Goal: Transaction & Acquisition: Purchase product/service

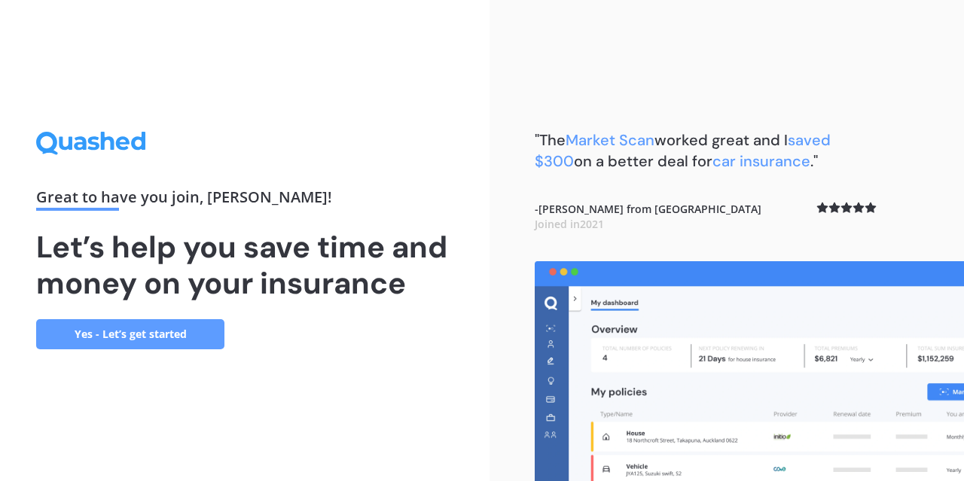
click at [160, 335] on link "Yes - Let’s get started" at bounding box center [130, 334] width 188 height 30
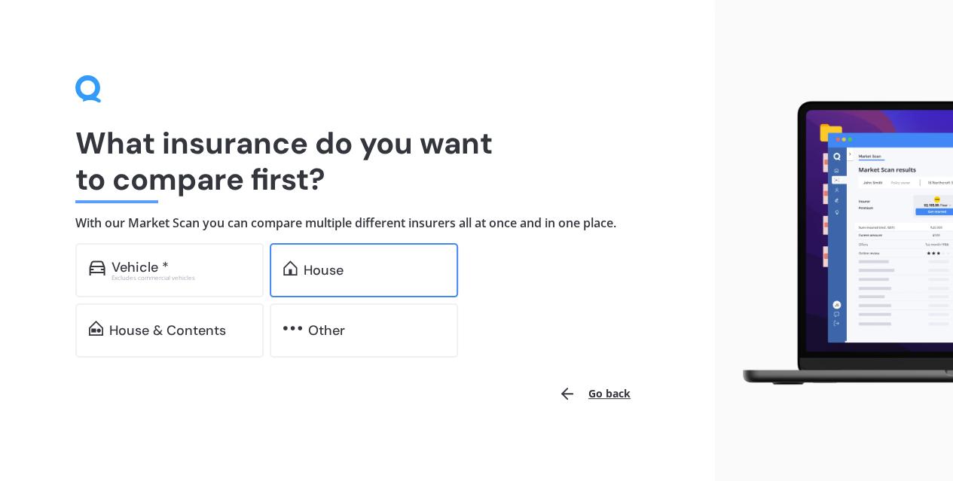
click at [340, 266] on div "House" at bounding box center [323, 270] width 40 height 15
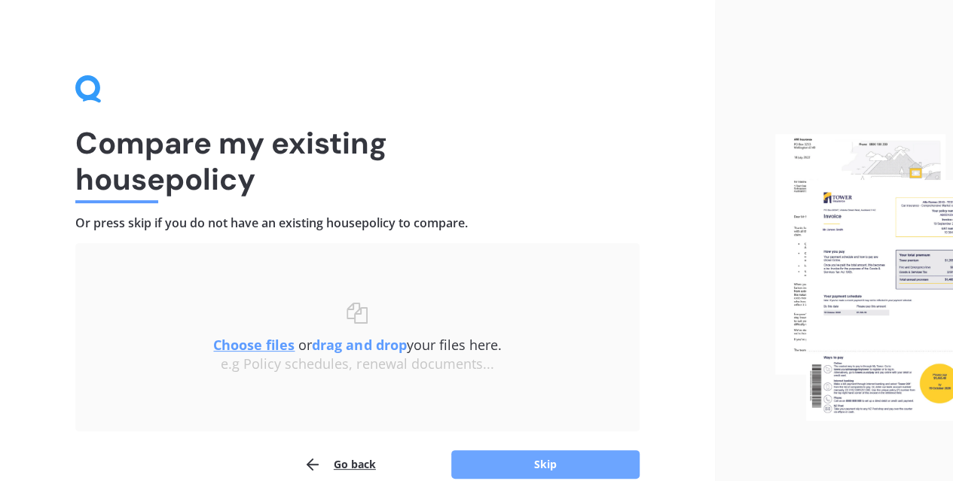
click at [547, 468] on button "Skip" at bounding box center [545, 464] width 188 height 29
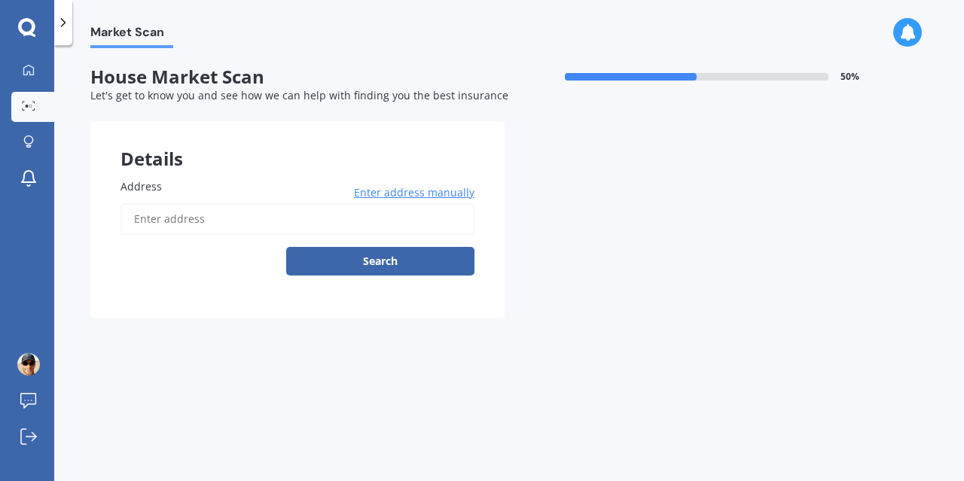
click at [227, 224] on input "Address" at bounding box center [297, 219] width 354 height 32
type input "[STREET_ADDRESS][PERSON_NAME]"
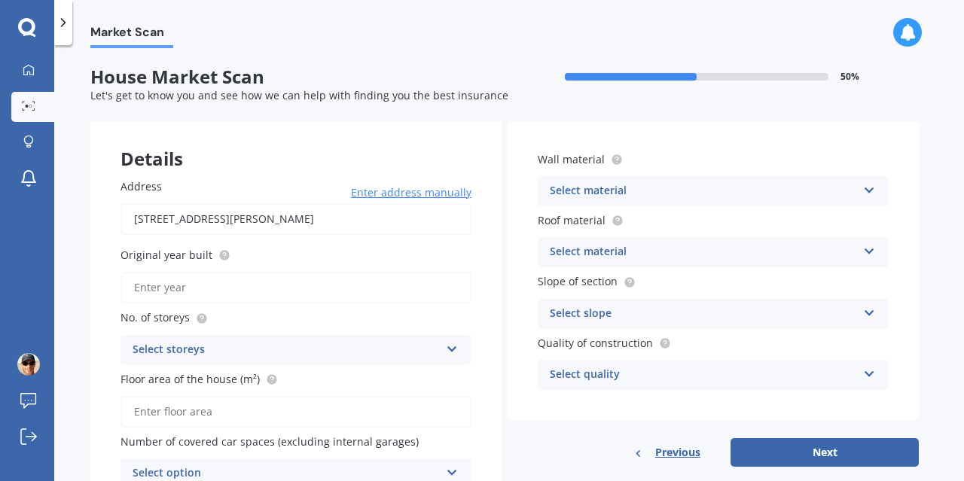
scroll to position [75, 0]
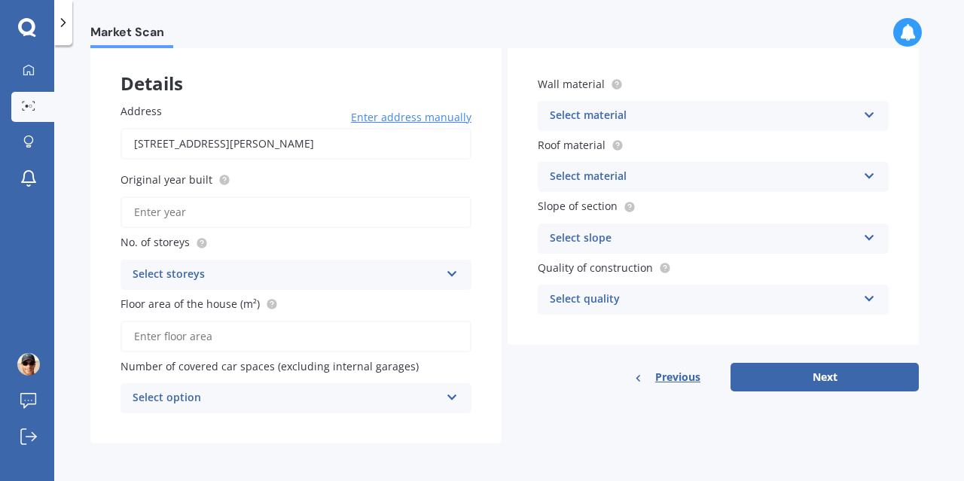
click at [208, 210] on input "Original year built" at bounding box center [295, 213] width 351 height 32
type input "2025"
click at [345, 273] on div "Select storeys" at bounding box center [286, 275] width 307 height 18
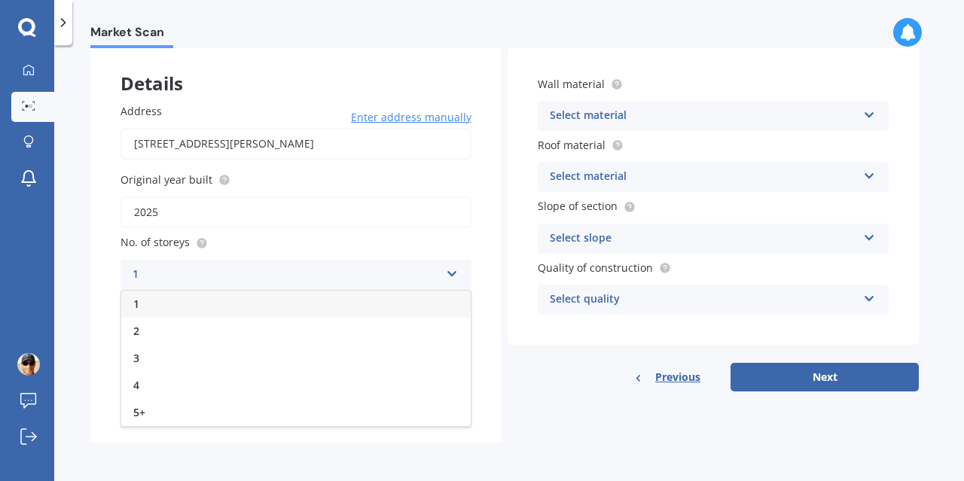
click at [201, 300] on div "1" at bounding box center [295, 304] width 349 height 27
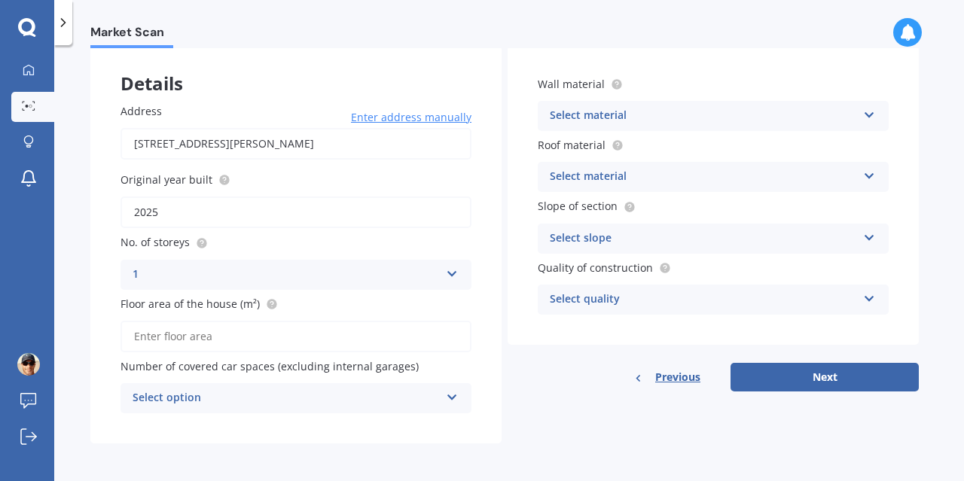
click at [246, 338] on input "Floor area of the house (m²)" at bounding box center [295, 337] width 351 height 32
type input "123"
click at [452, 397] on icon at bounding box center [452, 394] width 13 height 11
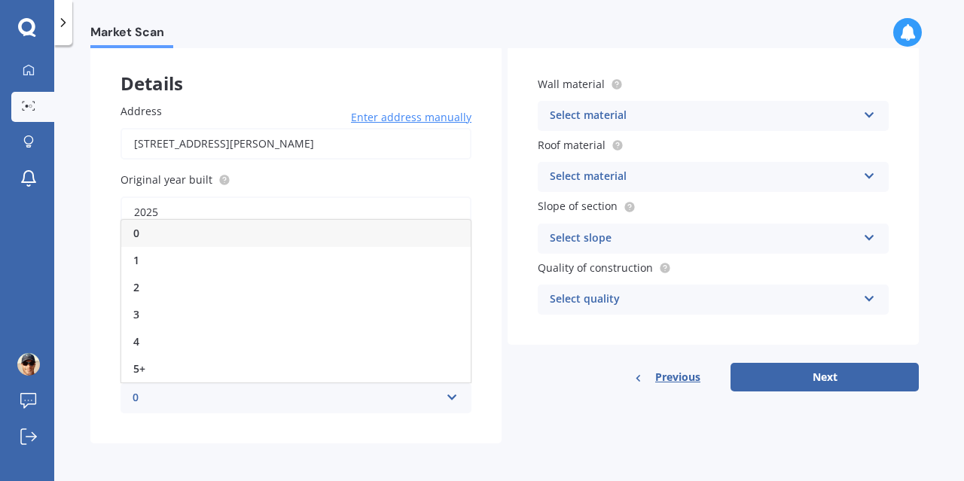
click at [230, 237] on div "0" at bounding box center [295, 233] width 349 height 27
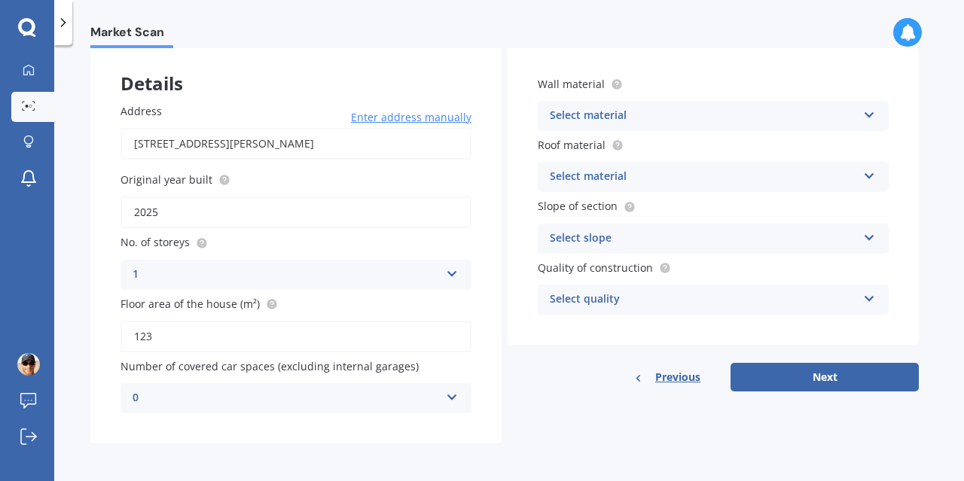
click at [868, 117] on icon at bounding box center [869, 112] width 13 height 11
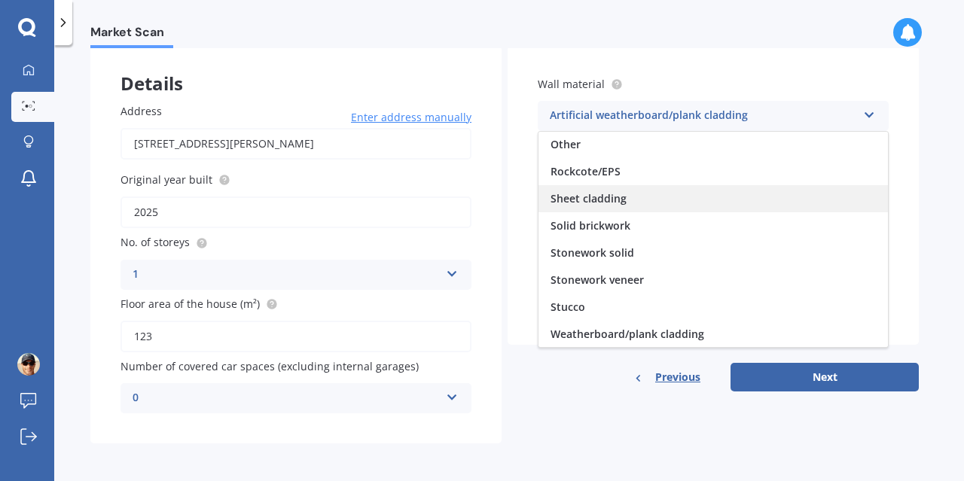
scroll to position [78, 0]
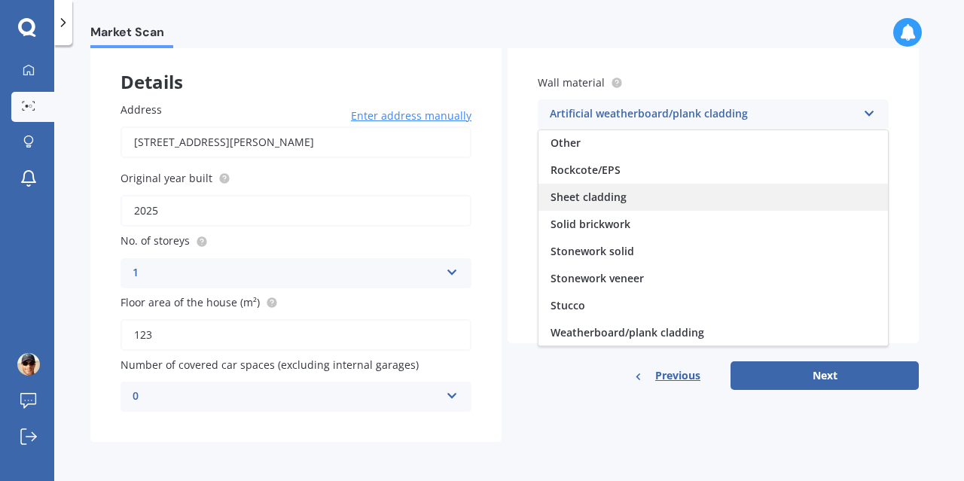
click at [599, 197] on span "Sheet cladding" at bounding box center [588, 197] width 76 height 14
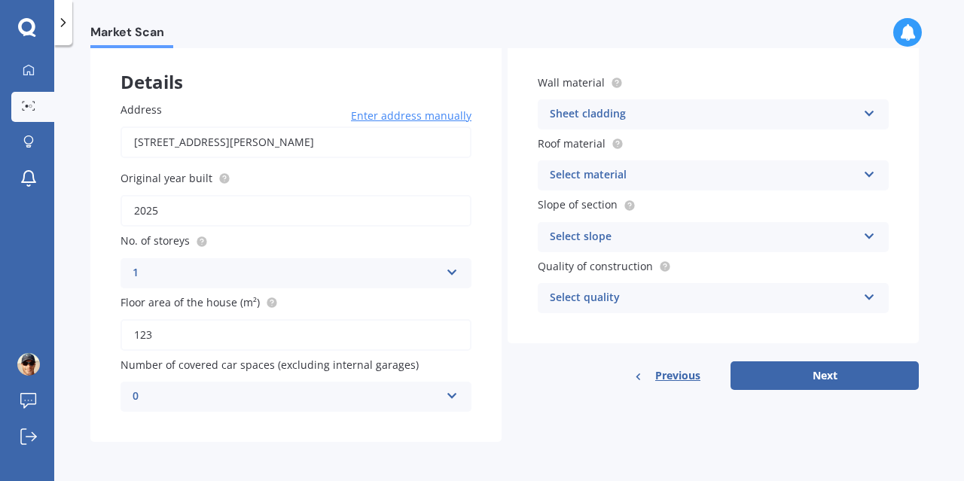
click at [875, 169] on div "Select material Flat fibre cement Flat membrane Flat metal covering Pitched con…" at bounding box center [713, 175] width 351 height 30
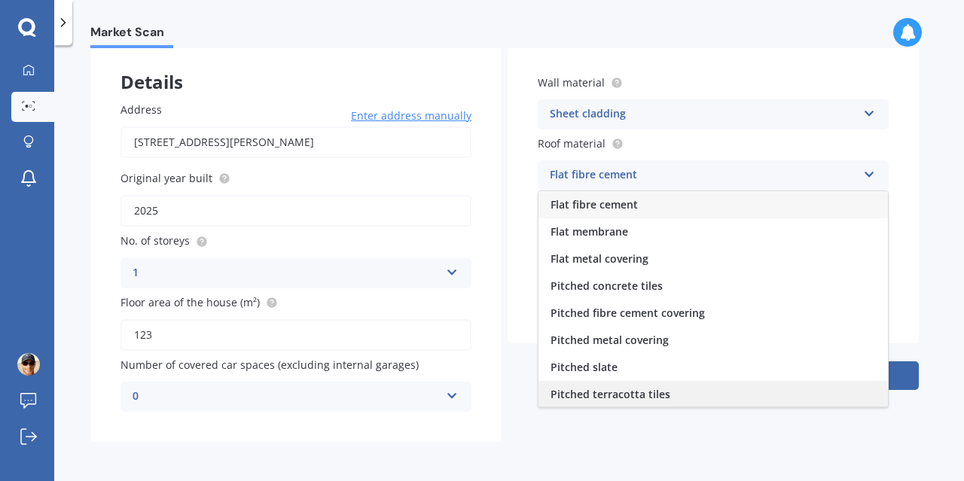
scroll to position [55, 0]
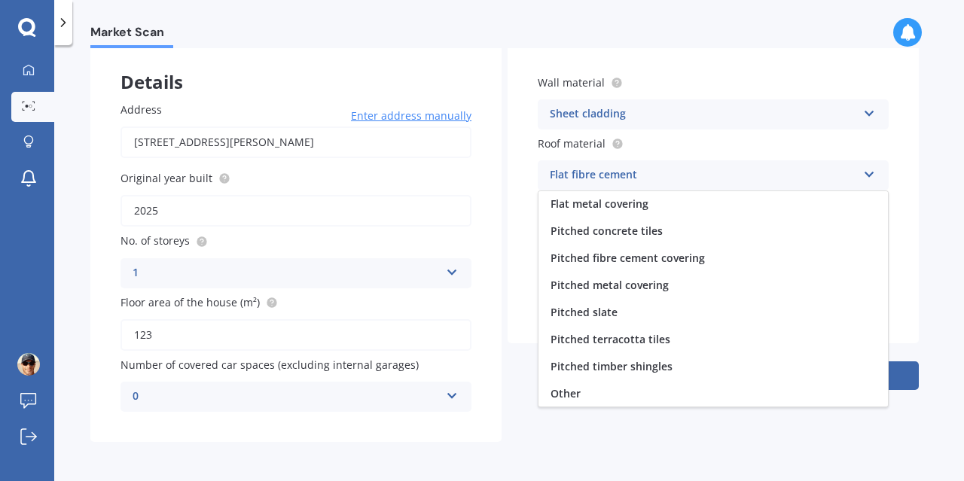
click at [612, 282] on span "Pitched metal covering" at bounding box center [609, 285] width 118 height 14
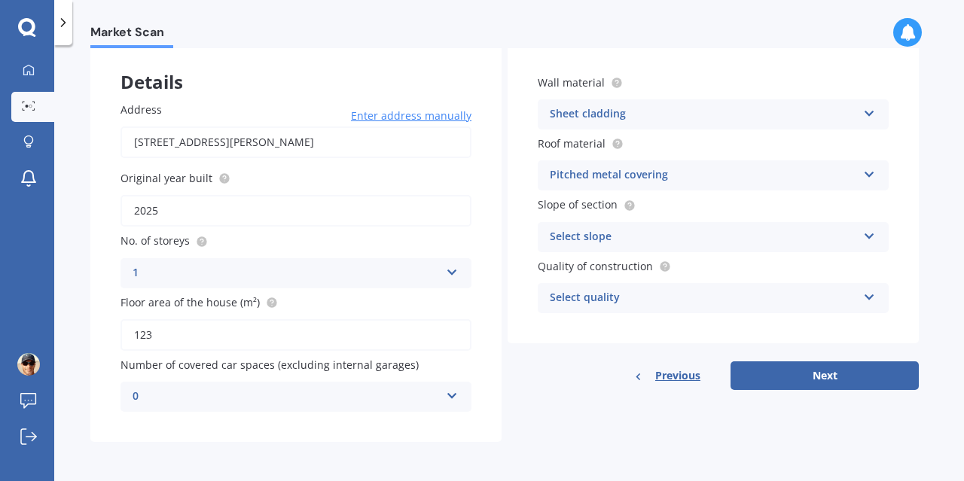
click at [855, 239] on div "Select slope" at bounding box center [703, 237] width 307 height 18
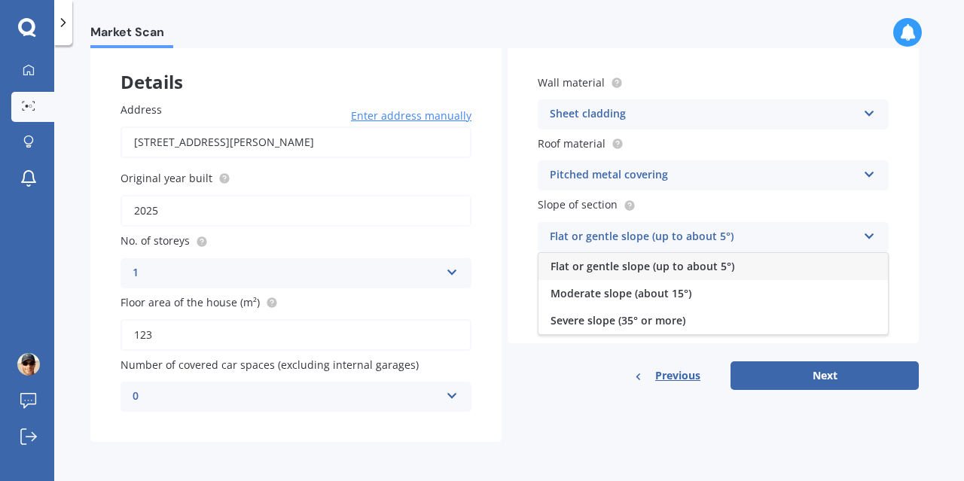
click at [637, 269] on span "Flat or gentle slope (up to about 5°)" at bounding box center [642, 266] width 184 height 14
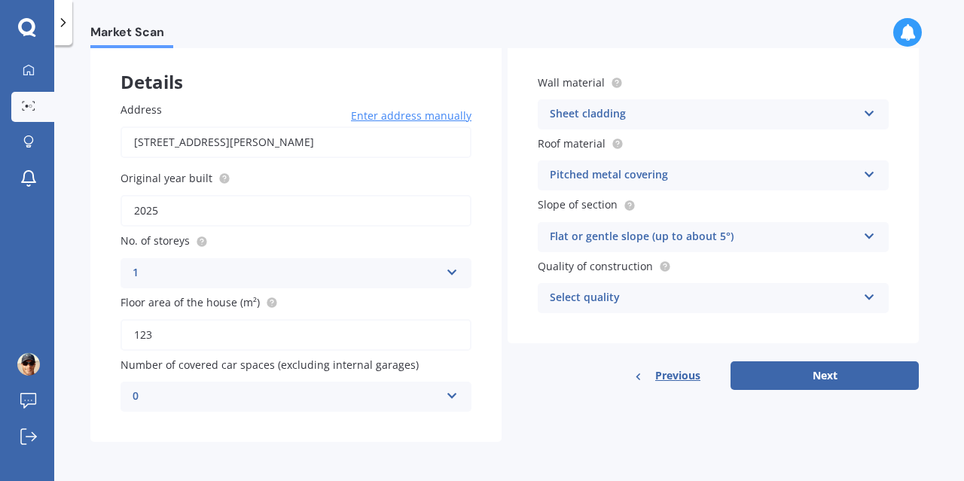
click at [861, 299] on div "Select quality Standard High Prestige" at bounding box center [713, 298] width 351 height 30
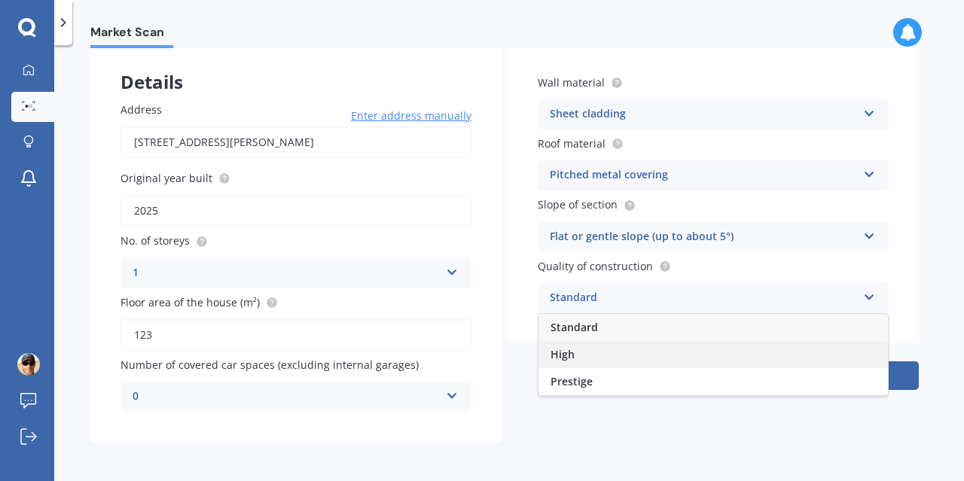
click at [583, 357] on div "High" at bounding box center [712, 354] width 349 height 27
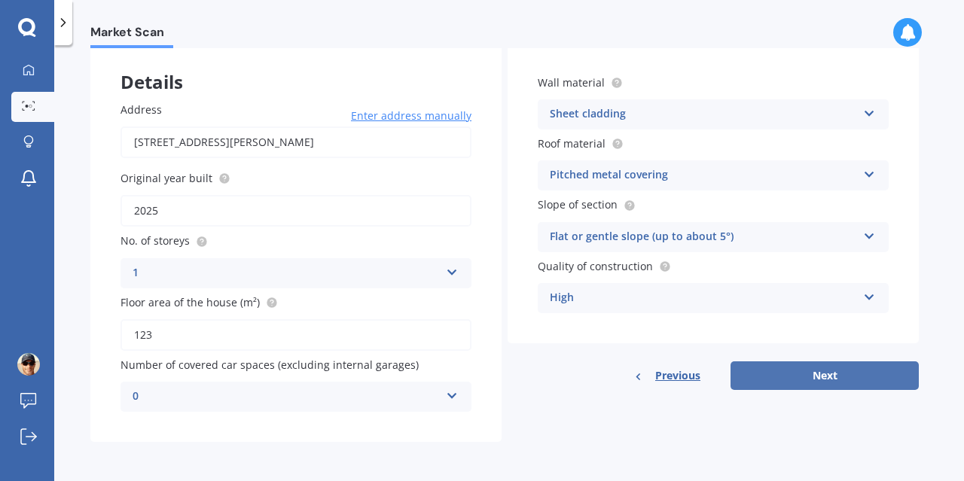
click at [828, 376] on button "Next" at bounding box center [824, 375] width 188 height 29
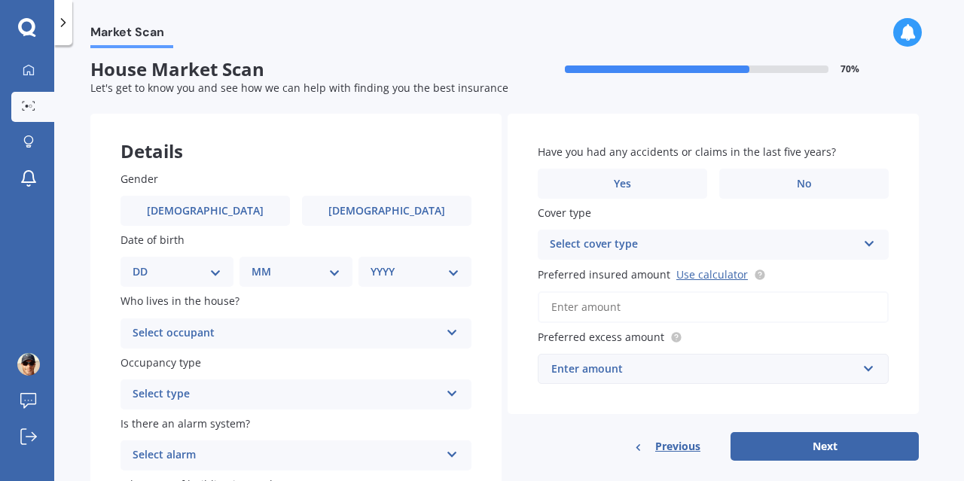
scroll to position [0, 0]
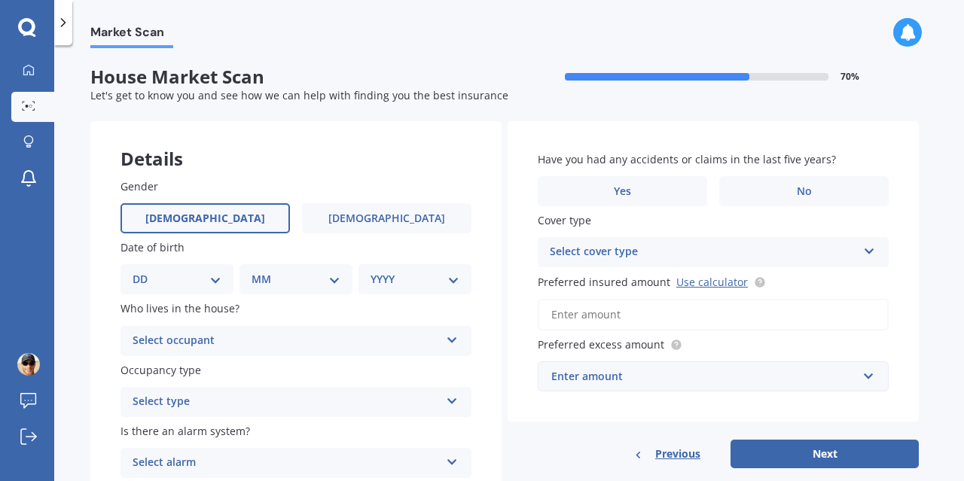
click at [216, 217] on span "[DEMOGRAPHIC_DATA]" at bounding box center [205, 218] width 120 height 13
click at [0, 0] on input "[DEMOGRAPHIC_DATA]" at bounding box center [0, 0] width 0 height 0
click at [212, 278] on select "DD 01 02 03 04 05 06 07 08 09 10 11 12 13 14 15 16 17 18 19 20 21 22 23 24 25 2…" at bounding box center [177, 279] width 89 height 17
select select "06"
click at [145, 271] on select "DD 01 02 03 04 05 06 07 08 09 10 11 12 13 14 15 16 17 18 19 20 21 22 23 24 25 2…" at bounding box center [177, 279] width 89 height 17
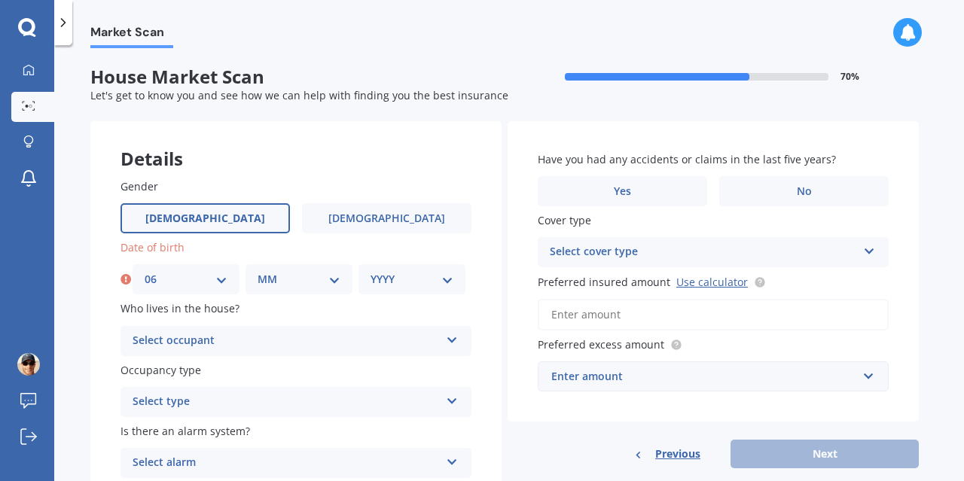
click at [326, 281] on select "MM 01 02 03 04 05 06 07 08 09 10 11 12" at bounding box center [299, 279] width 83 height 17
select select "10"
click at [258, 271] on select "MM 01 02 03 04 05 06 07 08 09 10 11 12" at bounding box center [299, 279] width 83 height 17
click at [407, 287] on select "YYYY 2009 2008 2007 2006 2005 2004 2003 2002 2001 2000 1999 1998 1997 1996 1995…" at bounding box center [412, 279] width 83 height 17
select select "1980"
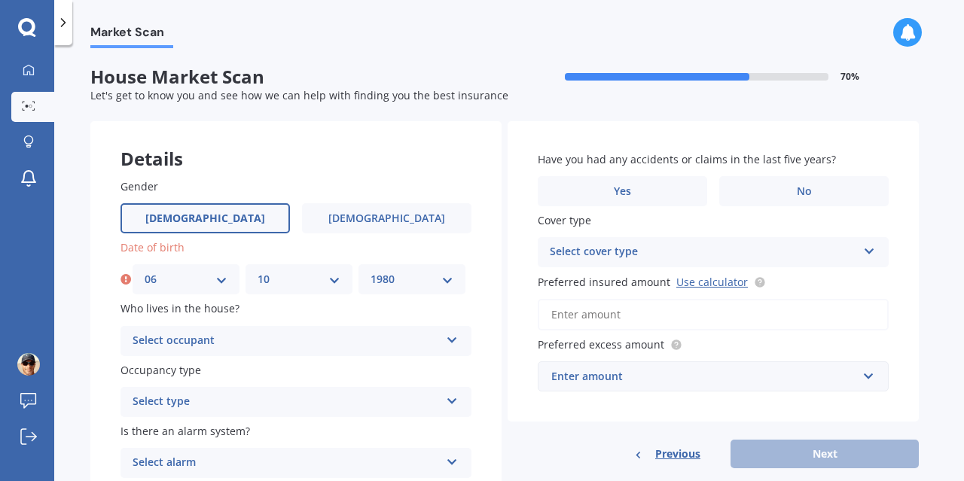
click at [371, 271] on select "YYYY 2009 2008 2007 2006 2005 2004 2003 2002 2001 2000 1999 1998 1997 1996 1995…" at bounding box center [412, 279] width 83 height 17
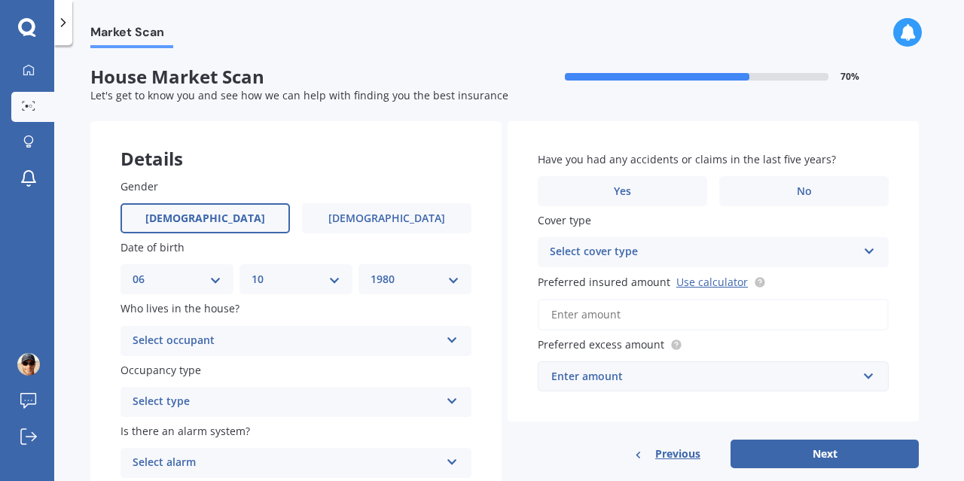
click at [307, 343] on div "Select occupant" at bounding box center [286, 341] width 307 height 18
click at [199, 371] on div "Owner" at bounding box center [295, 370] width 349 height 27
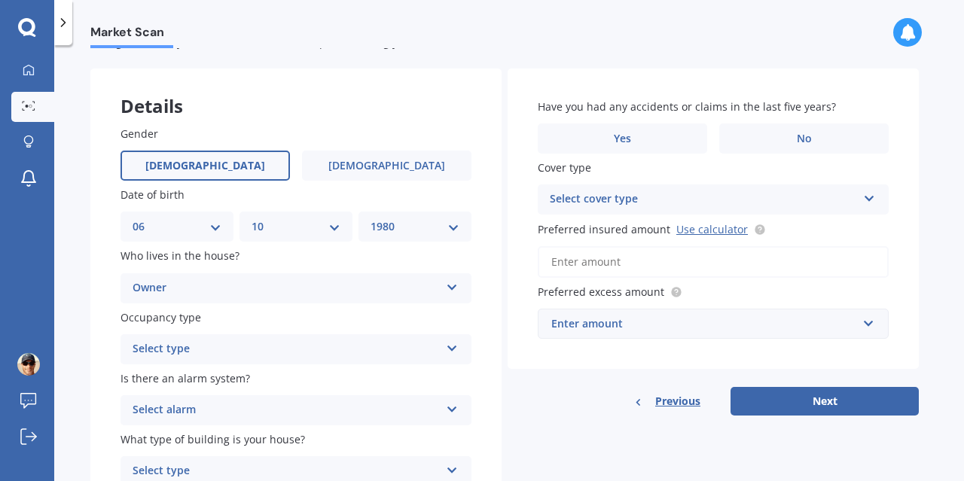
scroll to position [75, 0]
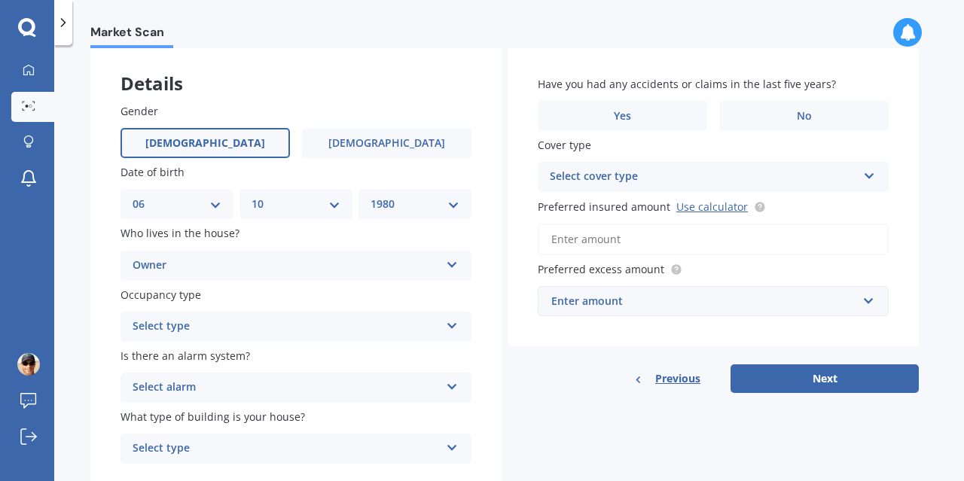
click at [285, 323] on div "Select type" at bounding box center [286, 327] width 307 height 18
click at [199, 356] on div "Permanent" at bounding box center [295, 356] width 349 height 27
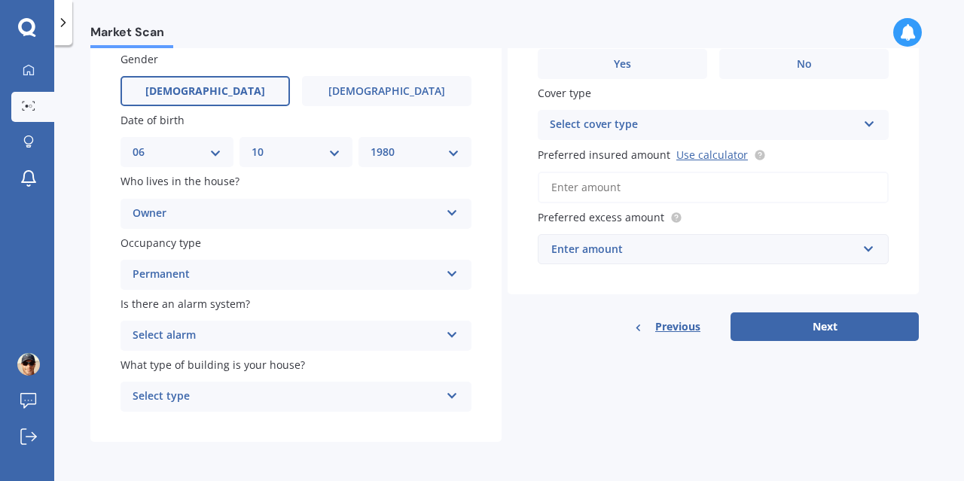
click at [300, 336] on div "Select alarm" at bounding box center [286, 336] width 307 height 18
click at [192, 422] on div "No" at bounding box center [295, 419] width 349 height 27
click at [309, 397] on div "Select type" at bounding box center [286, 397] width 307 height 18
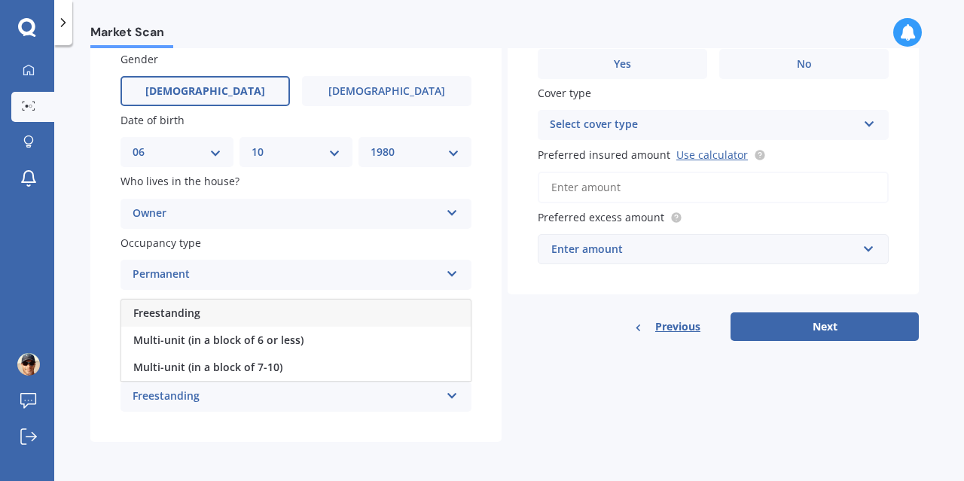
click at [224, 314] on div "Freestanding" at bounding box center [295, 313] width 349 height 27
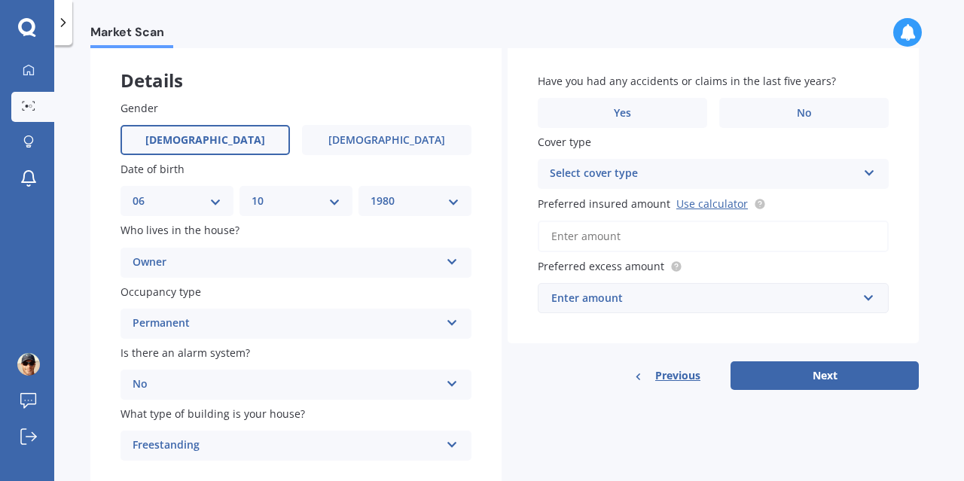
scroll to position [0, 0]
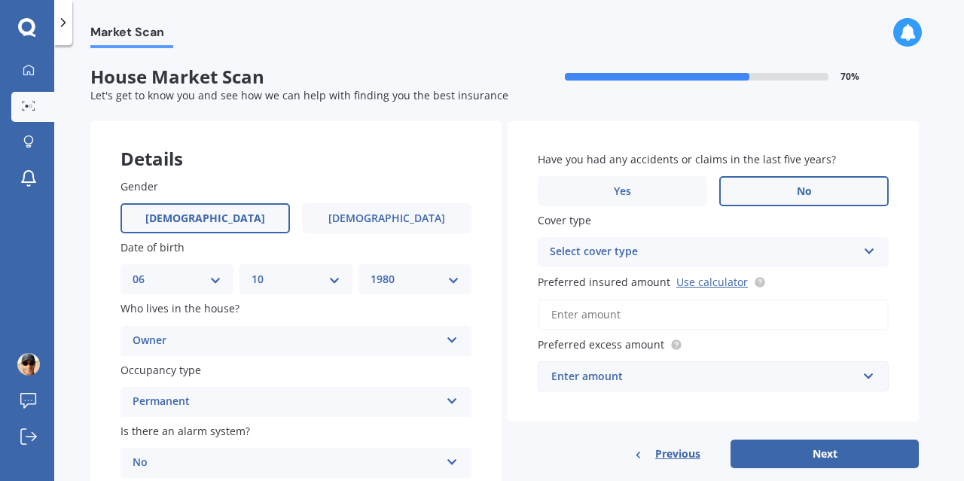
click at [786, 194] on label "No" at bounding box center [803, 191] width 169 height 30
click at [0, 0] on input "No" at bounding box center [0, 0] width 0 height 0
click at [712, 256] on div "Select cover type" at bounding box center [703, 252] width 307 height 18
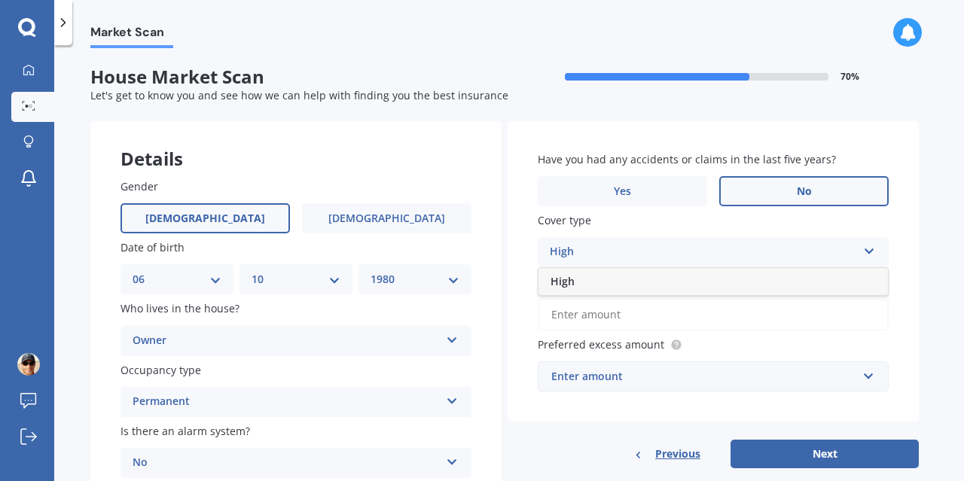
click at [589, 282] on div "High" at bounding box center [712, 281] width 349 height 27
click at [622, 318] on input "Preferred insured amount Use calculator" at bounding box center [713, 315] width 351 height 32
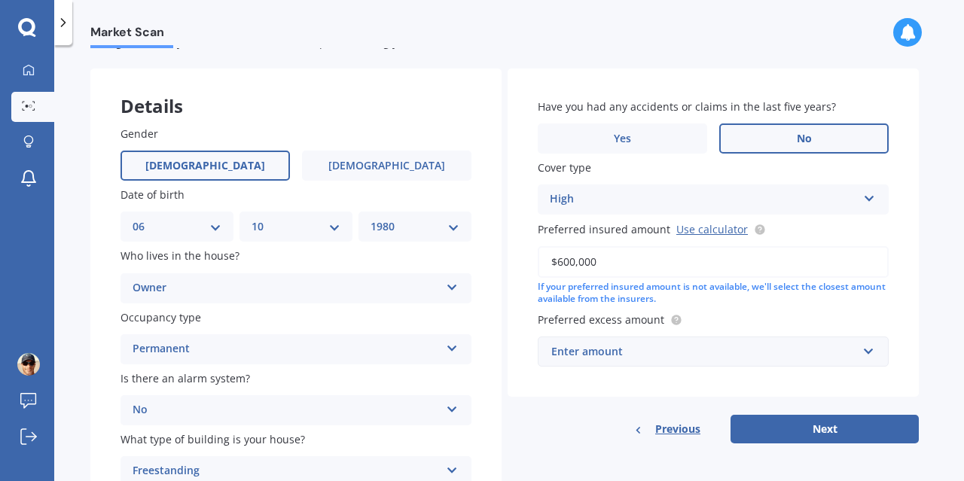
scroll to position [75, 0]
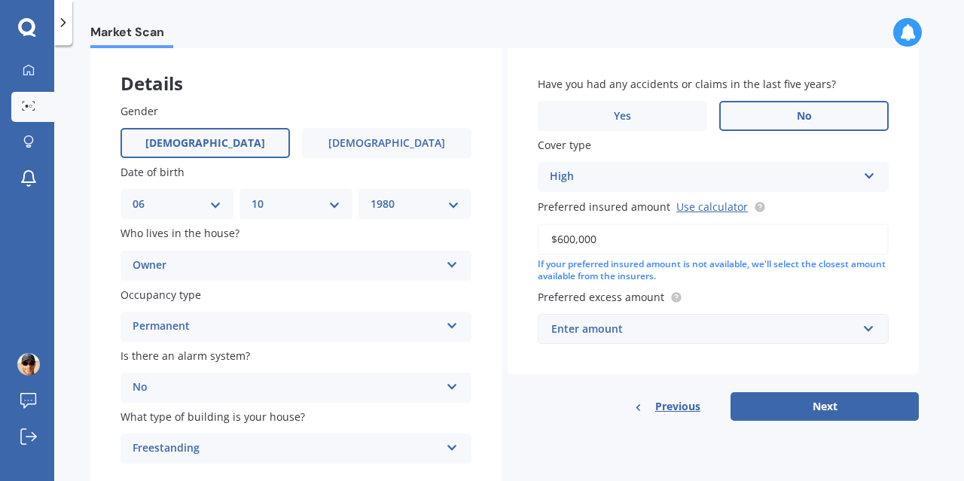
type input "$600,000"
click at [693, 331] on div "Enter amount" at bounding box center [704, 329] width 306 height 17
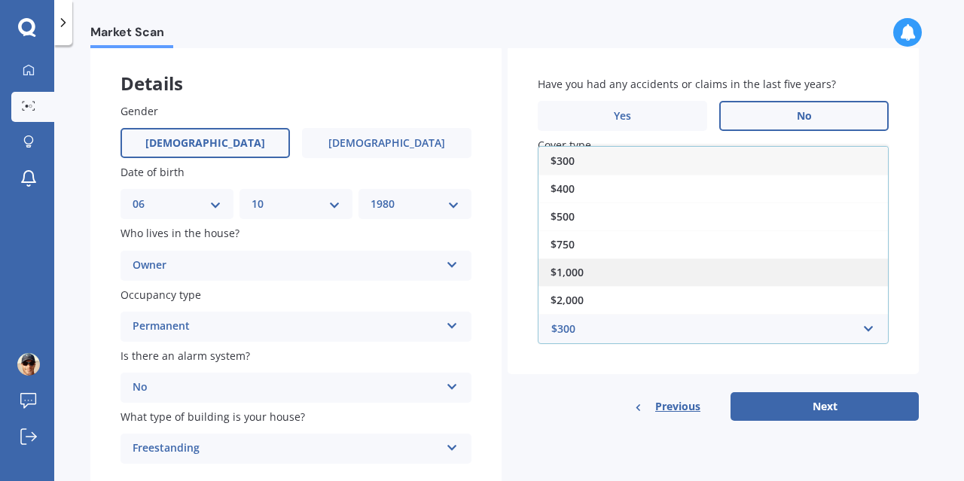
click at [590, 270] on div "$1,000" at bounding box center [712, 272] width 349 height 28
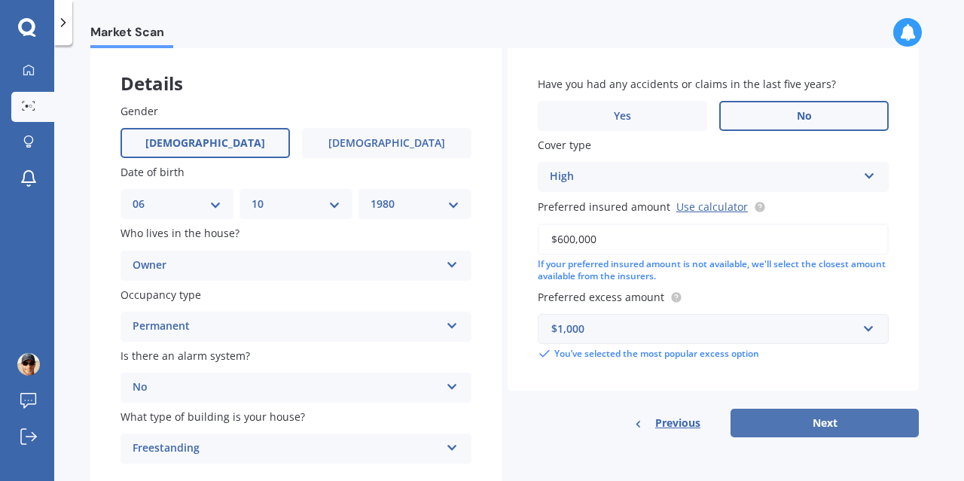
click at [829, 425] on button "Next" at bounding box center [824, 423] width 188 height 29
select select "06"
select select "10"
select select "1980"
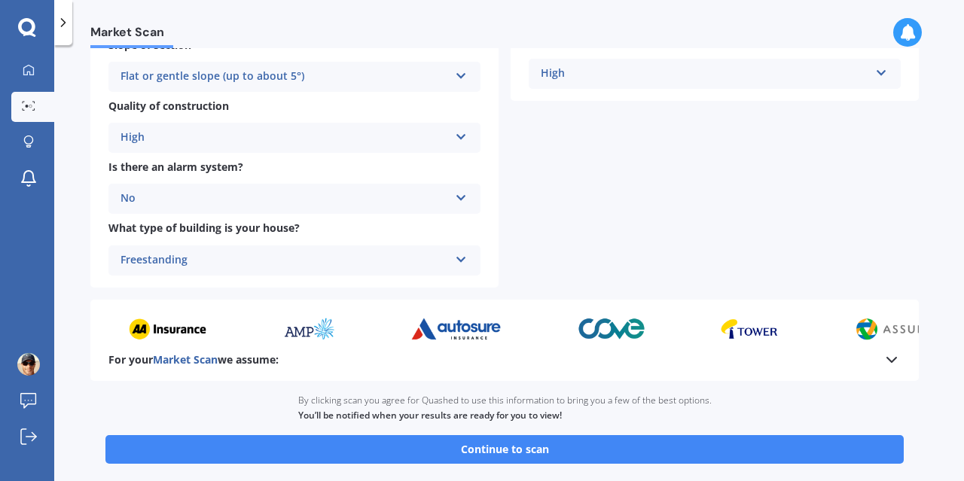
scroll to position [602, 0]
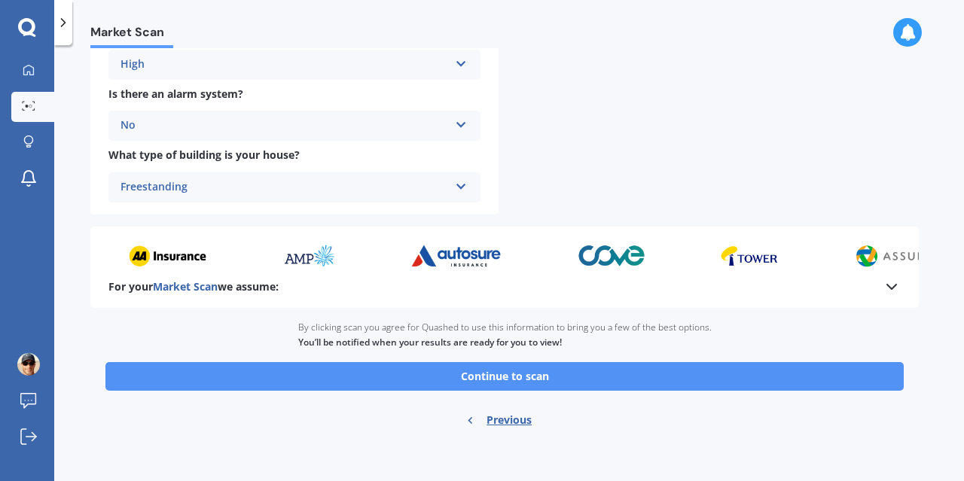
click at [511, 380] on button "Continue to scan" at bounding box center [504, 376] width 798 height 29
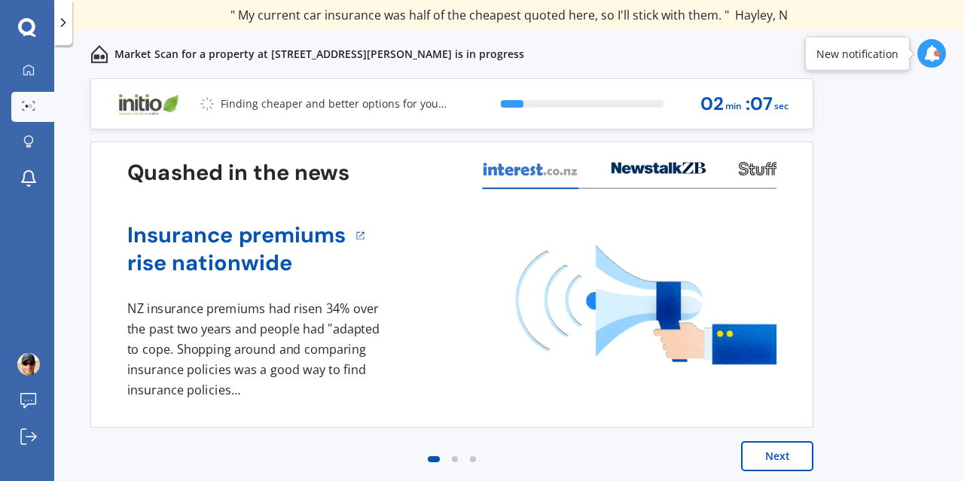
click at [773, 459] on button "Next" at bounding box center [777, 456] width 72 height 30
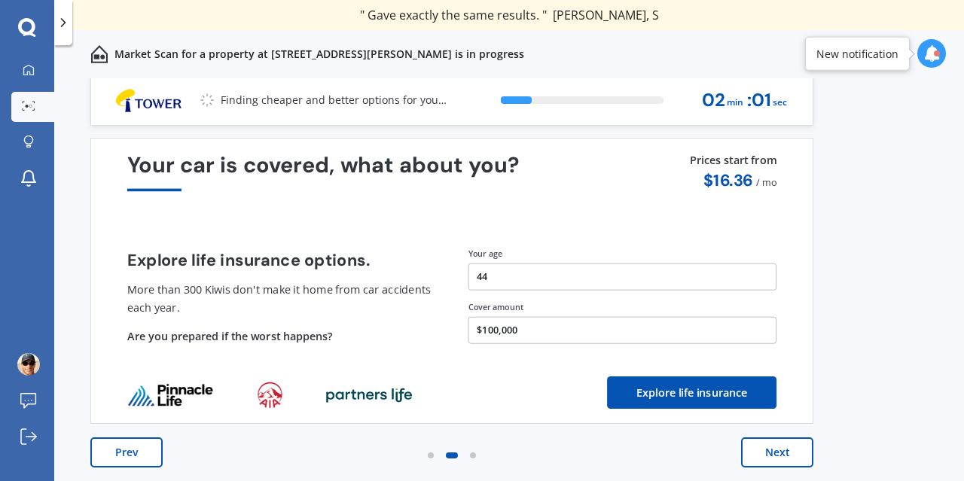
scroll to position [5, 0]
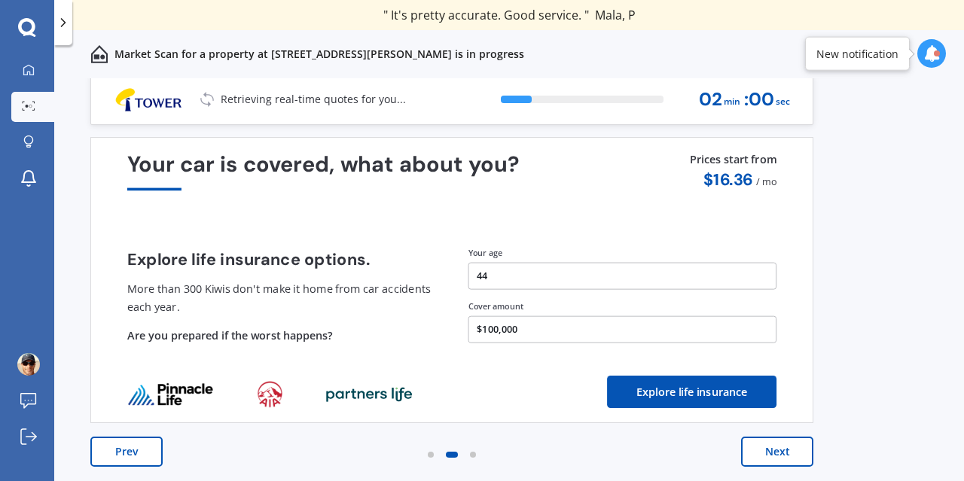
click at [788, 452] on button "Next" at bounding box center [777, 452] width 72 height 30
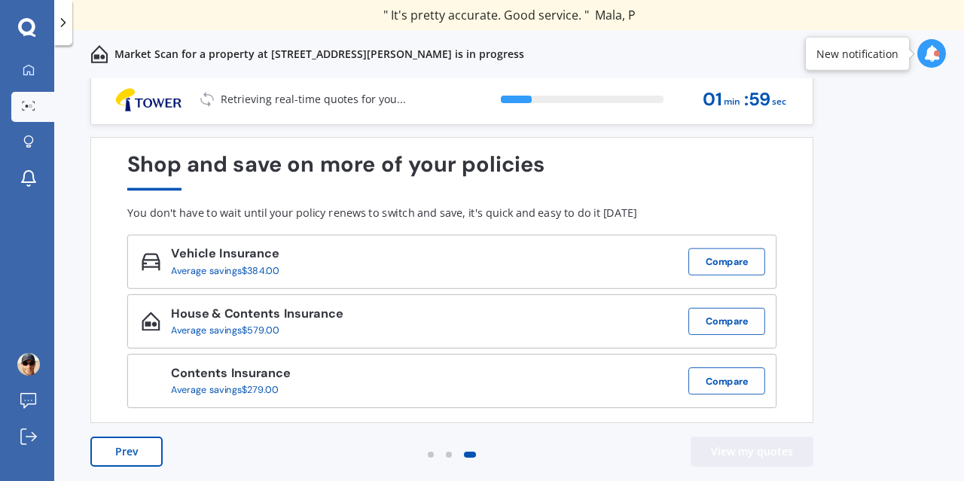
scroll to position [0, 0]
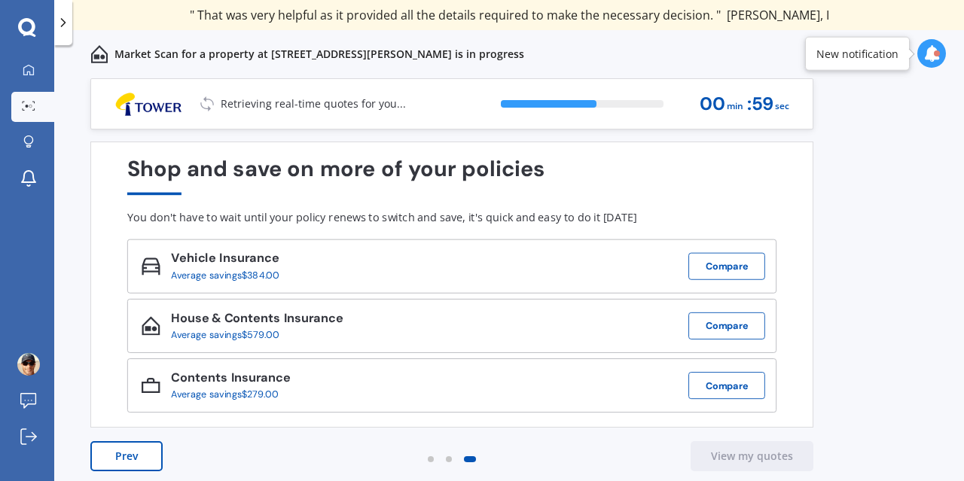
click at [931, 50] on icon at bounding box center [931, 53] width 17 height 17
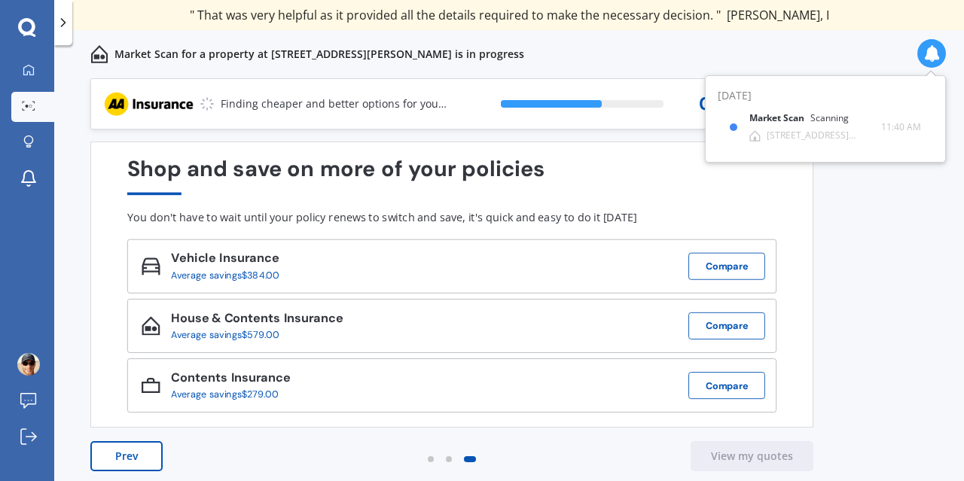
click at [883, 208] on div "Previous 60,000+ Kiwis have signed up to shop and save on insurance with us " H…" at bounding box center [509, 296] width 910 height 436
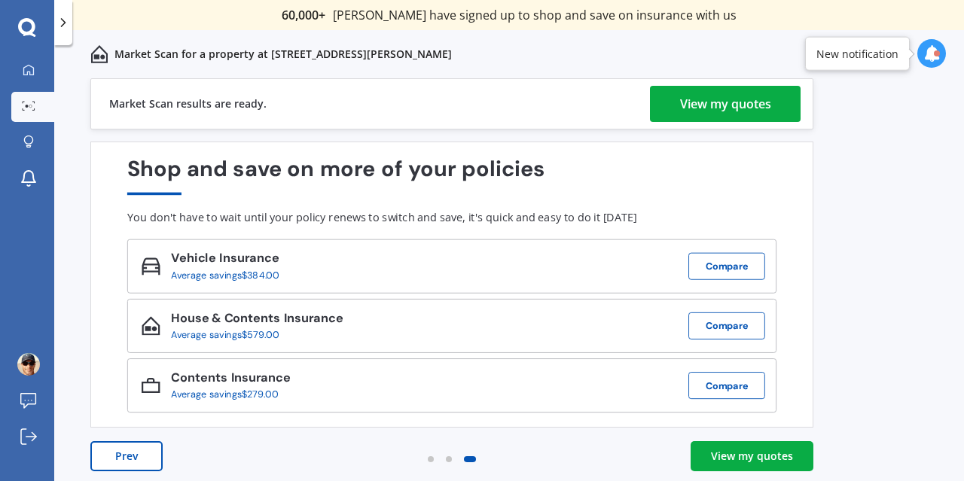
click at [756, 447] on link "View my quotes" at bounding box center [752, 456] width 123 height 30
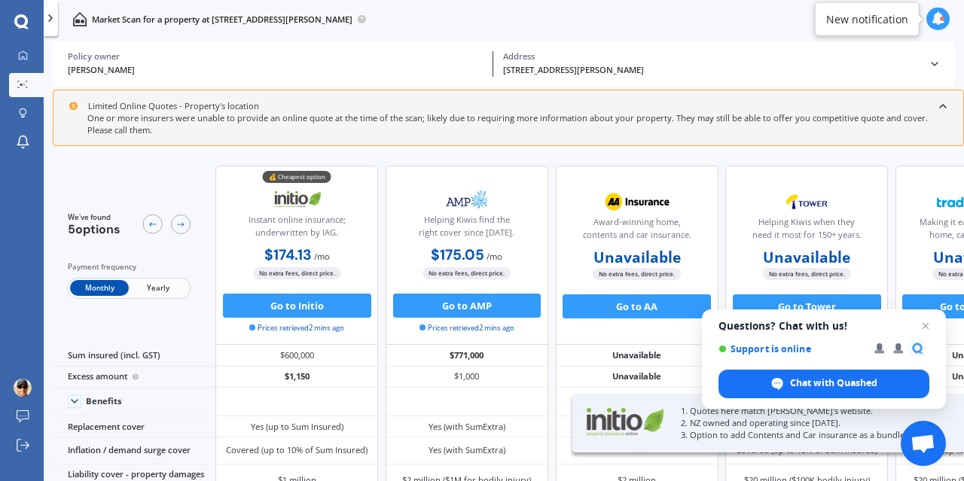
scroll to position [93, 0]
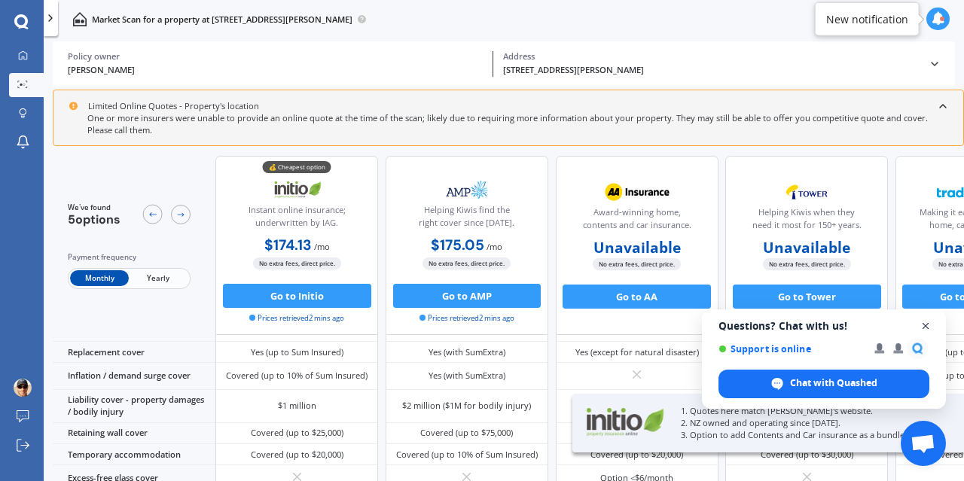
click at [922, 327] on span "Open chat" at bounding box center [925, 326] width 19 height 19
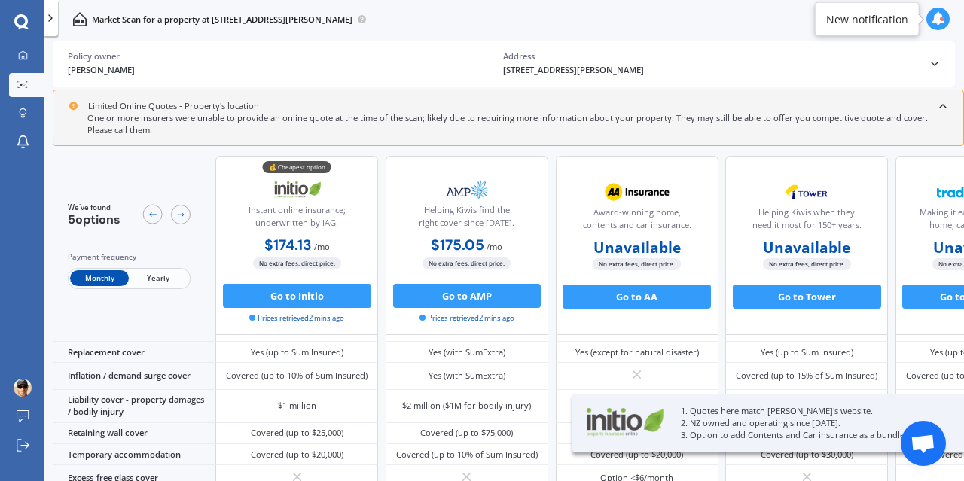
drag, startPoint x: 774, startPoint y: 221, endPoint x: 568, endPoint y: 161, distance: 215.0
click at [550, 242] on div "💰 Cheapest option Instant online insurance; underwritten by IAG. $174.13 / mo $…" at bounding box center [636, 245] width 842 height 179
click at [563, 118] on div "One or more insurers were unable to provide an online quote at the time of the …" at bounding box center [509, 124] width 880 height 24
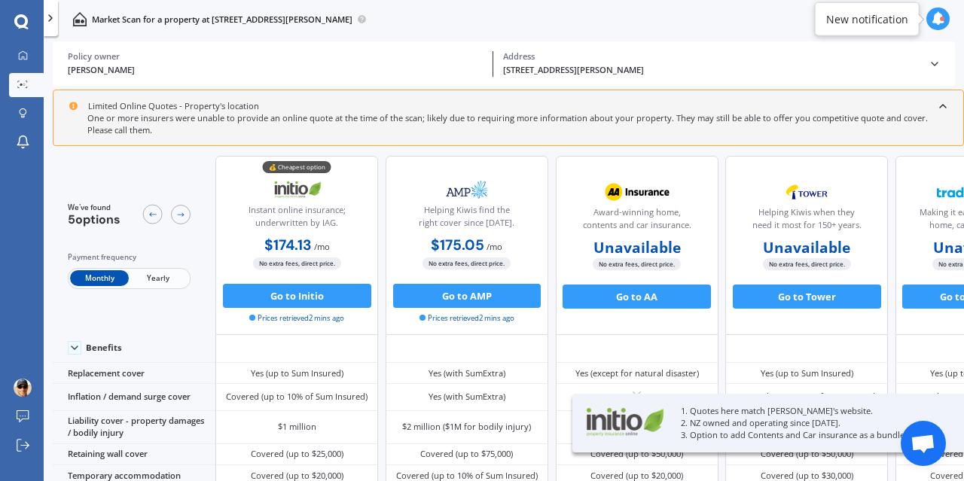
scroll to position [0, 0]
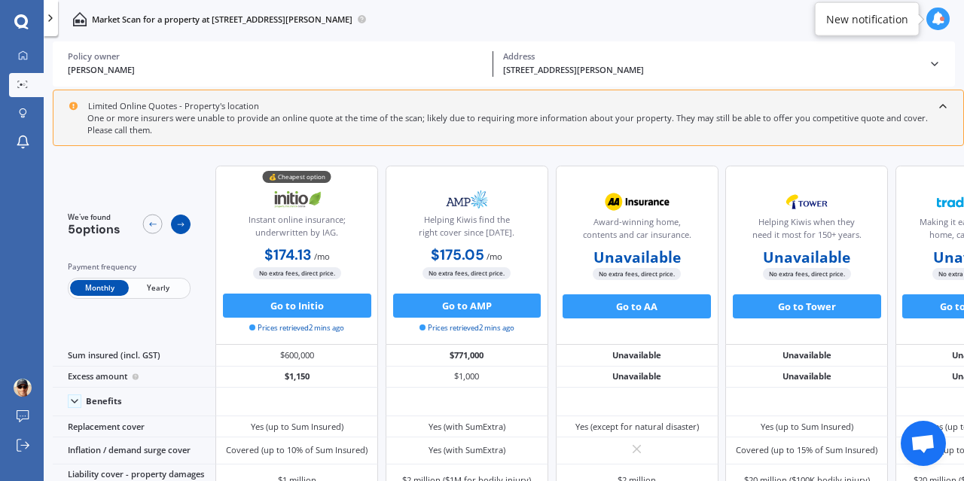
click at [182, 225] on icon at bounding box center [180, 224] width 7 height 5
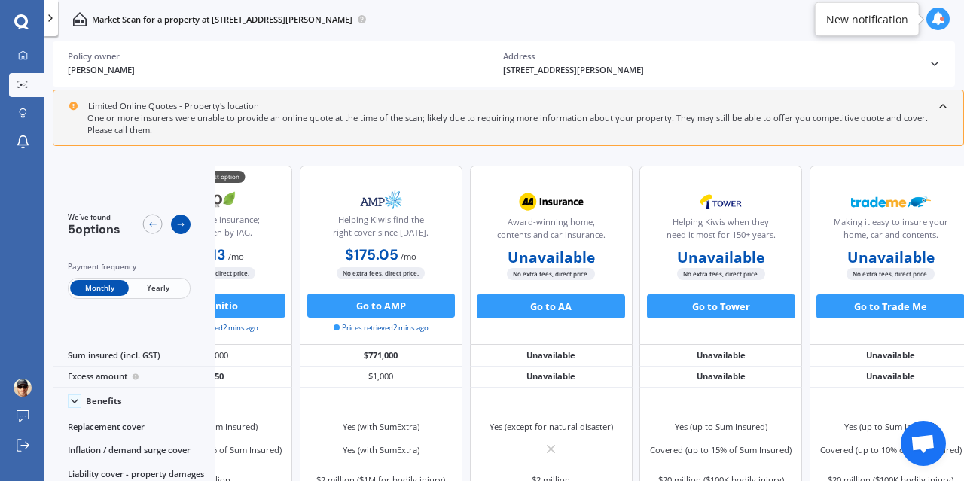
scroll to position [0, 124]
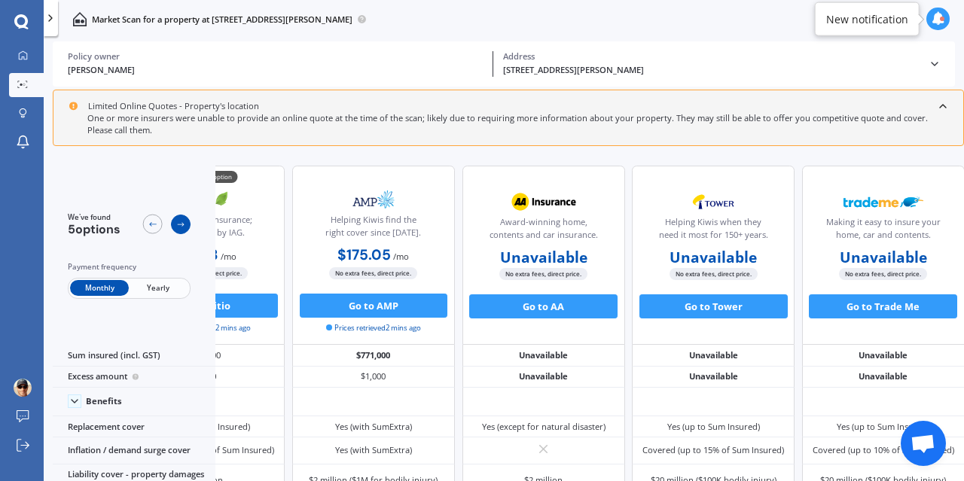
click at [184, 227] on icon at bounding box center [181, 225] width 10 height 10
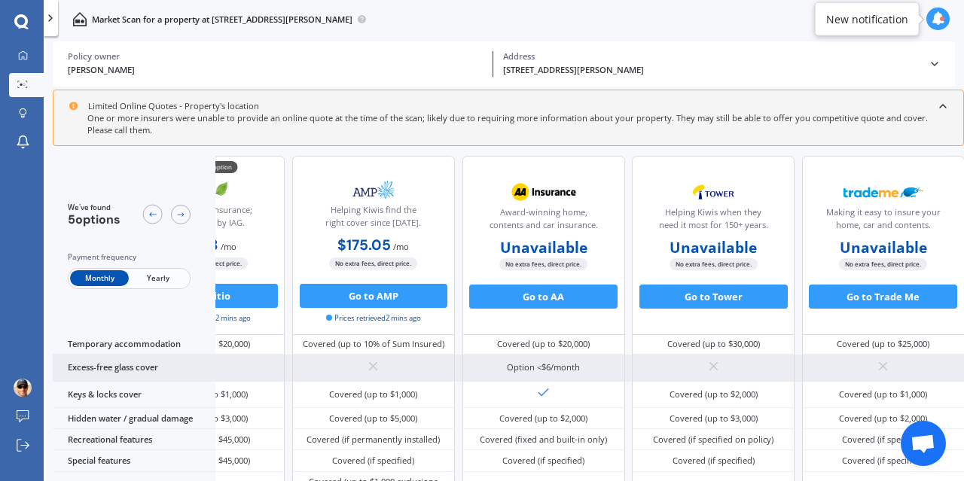
scroll to position [282, 124]
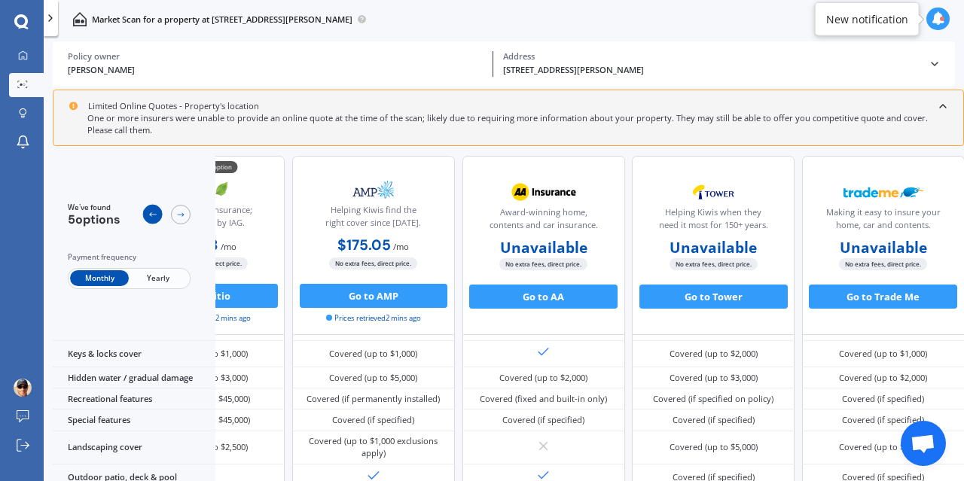
click at [151, 215] on icon at bounding box center [153, 215] width 10 height 10
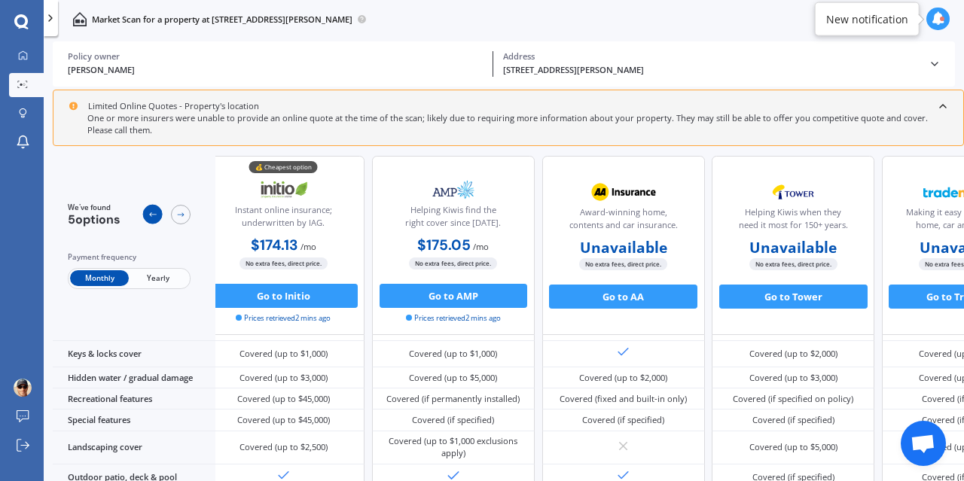
scroll to position [282, 0]
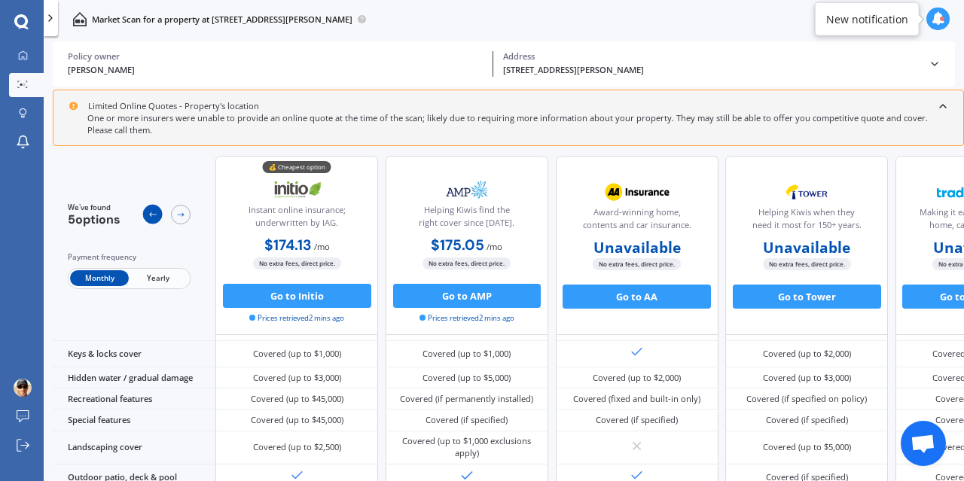
click at [148, 213] on icon at bounding box center [153, 215] width 10 height 10
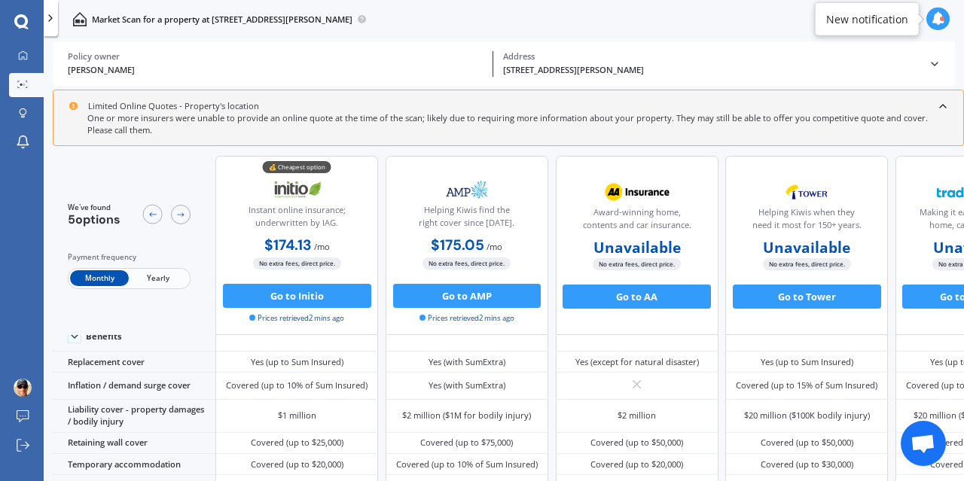
scroll to position [0, 0]
